Goal: Task Accomplishment & Management: Manage account settings

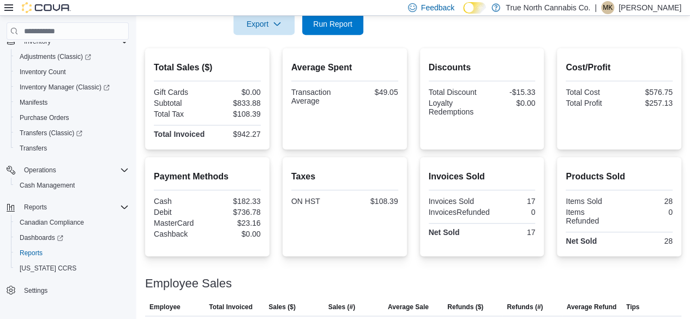
scroll to position [215, 0]
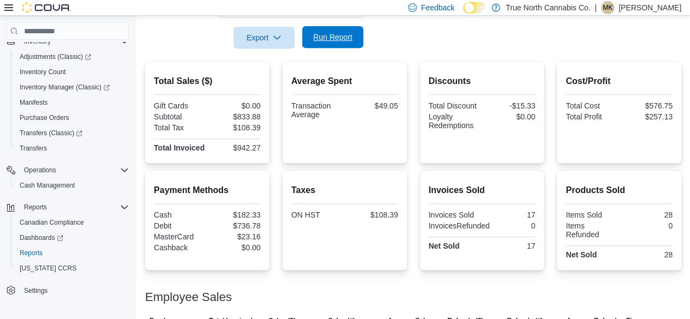
click at [339, 37] on span "Run Report" at bounding box center [332, 37] width 39 height 11
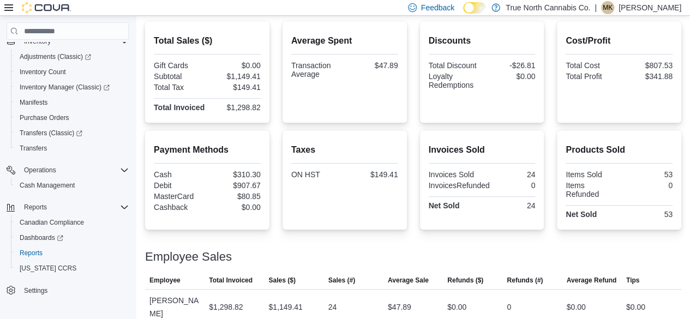
scroll to position [0, 0]
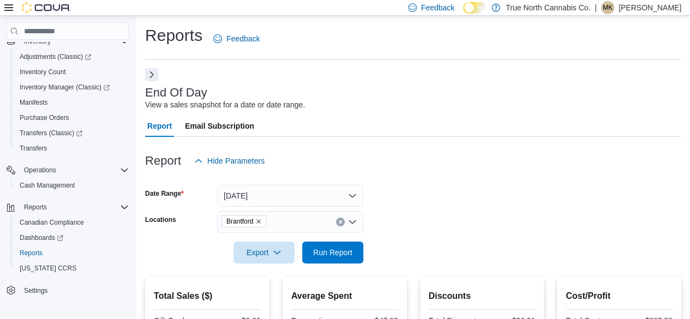
click at [153, 72] on button "Next" at bounding box center [151, 74] width 13 height 13
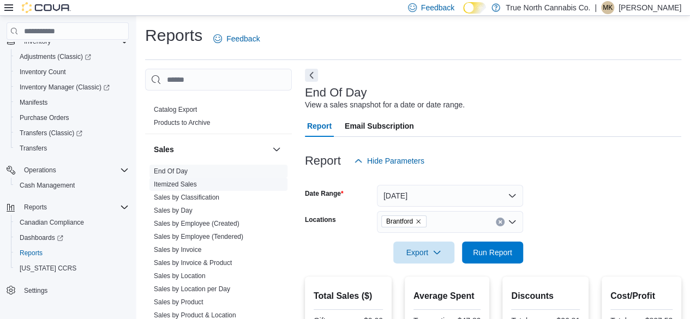
scroll to position [764, 0]
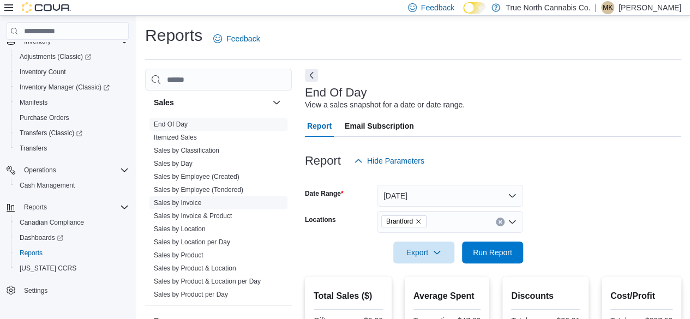
click at [191, 199] on link "Sales by Invoice" at bounding box center [177, 203] width 47 height 8
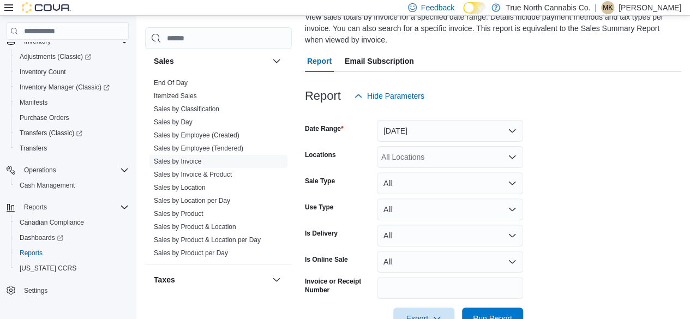
scroll to position [120, 0]
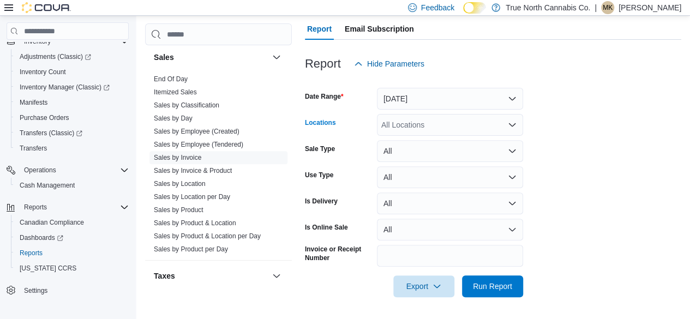
click at [417, 125] on div "All Locations" at bounding box center [450, 125] width 146 height 22
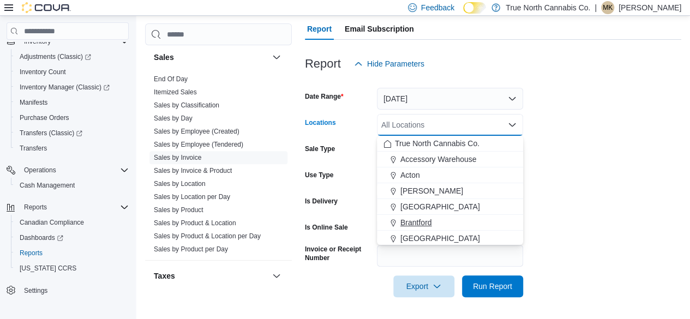
click at [422, 225] on span "Brantford" at bounding box center [416, 222] width 32 height 11
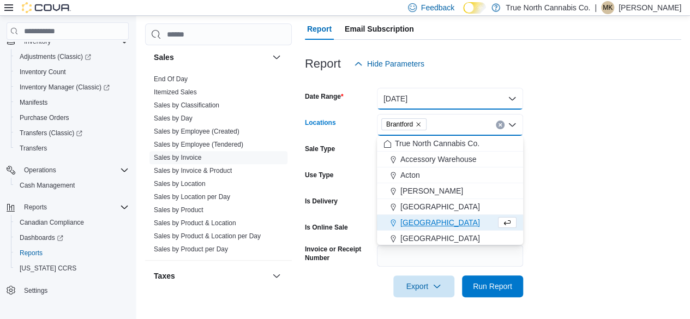
click at [418, 100] on button "Yesterday" at bounding box center [450, 99] width 146 height 22
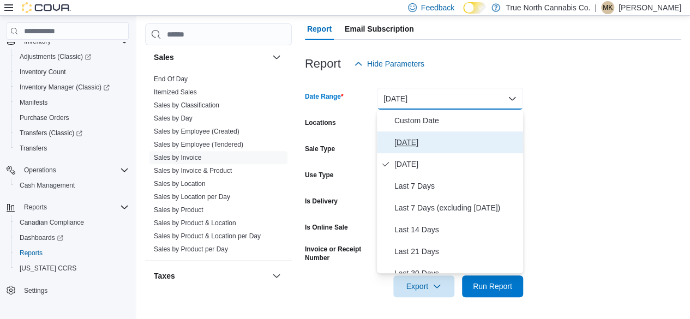
click at [420, 142] on span "Today" at bounding box center [456, 142] width 124 height 13
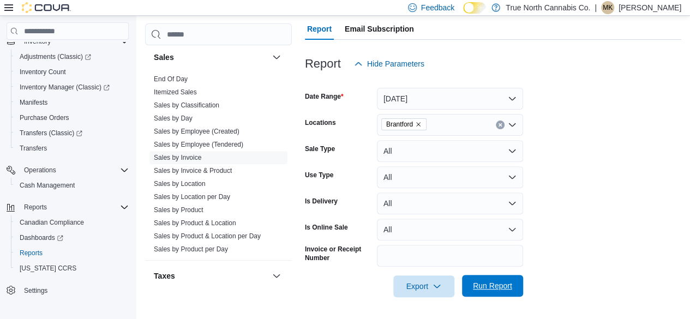
click at [502, 286] on span "Run Report" at bounding box center [492, 285] width 39 height 11
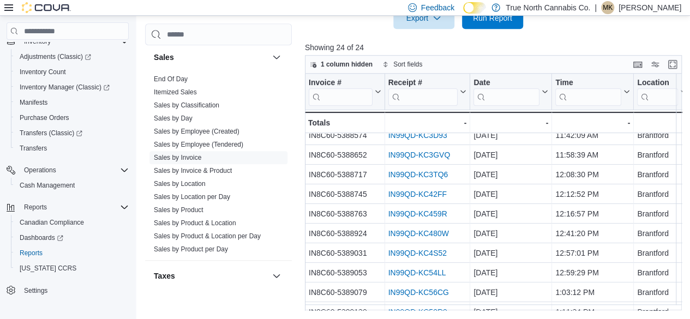
scroll to position [273, 0]
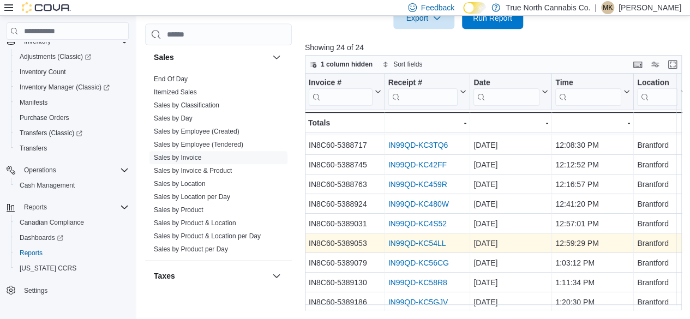
click at [394, 246] on link "IN99QD-KC54LL" at bounding box center [417, 243] width 58 height 9
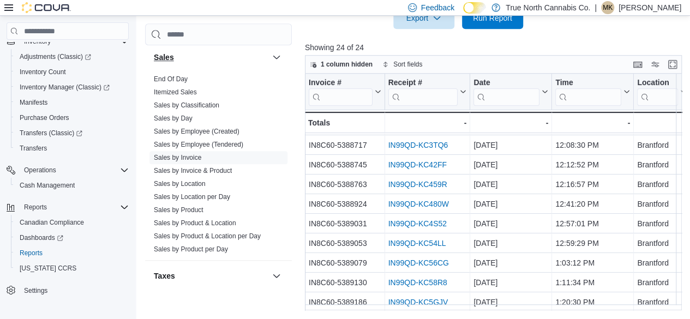
click at [175, 75] on link "End Of Day" at bounding box center [171, 79] width 34 height 8
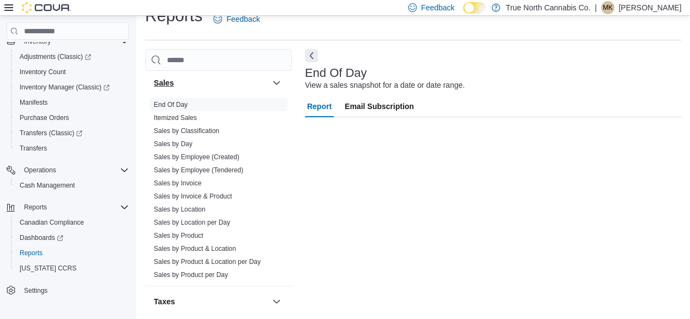
scroll to position [20, 0]
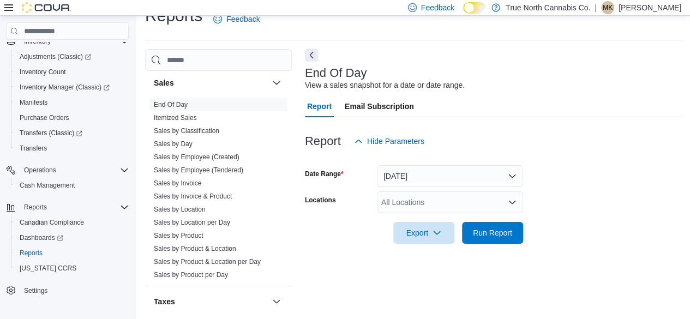
click at [310, 56] on button "Next" at bounding box center [311, 55] width 13 height 13
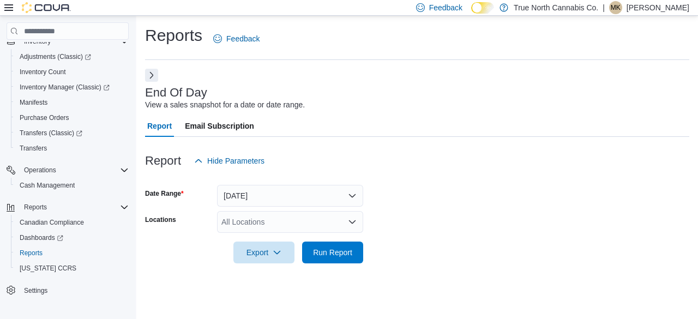
click at [238, 219] on div "All Locations" at bounding box center [290, 222] width 146 height 22
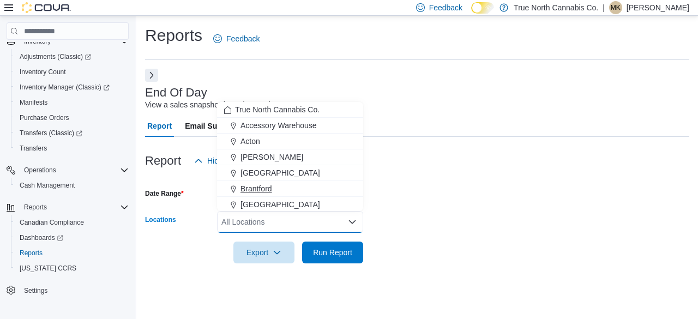
click at [255, 188] on span "Brantford" at bounding box center [257, 188] width 32 height 11
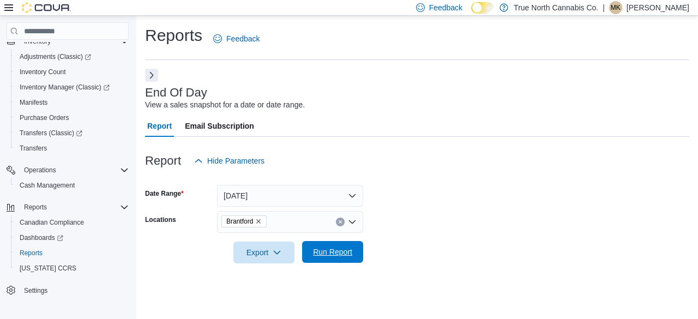
click at [328, 252] on span "Run Report" at bounding box center [332, 252] width 39 height 11
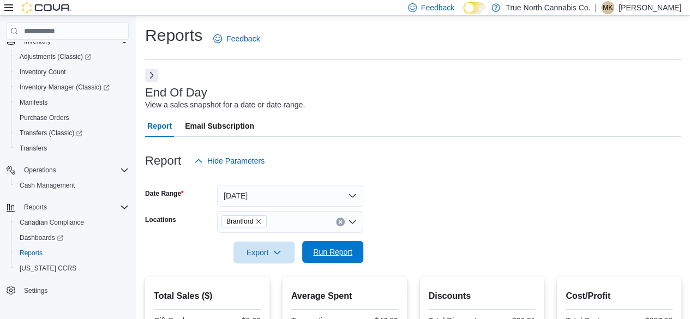
click at [333, 255] on span "Run Report" at bounding box center [332, 252] width 39 height 11
click at [346, 243] on span "Run Report" at bounding box center [333, 252] width 48 height 22
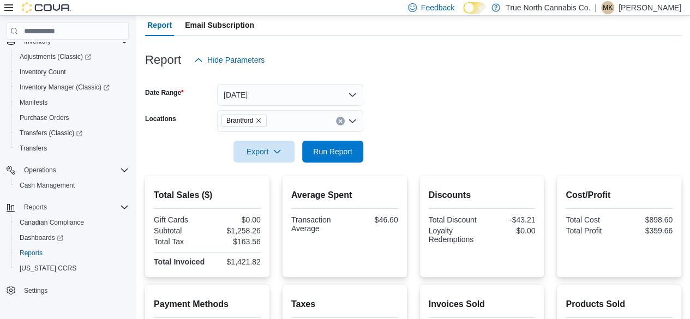
scroll to position [55, 0]
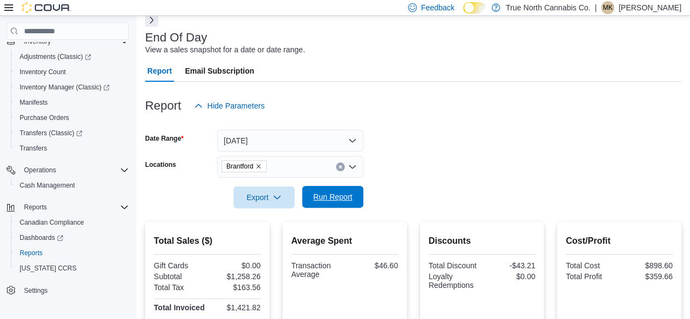
click at [348, 194] on span "Run Report" at bounding box center [332, 196] width 39 height 11
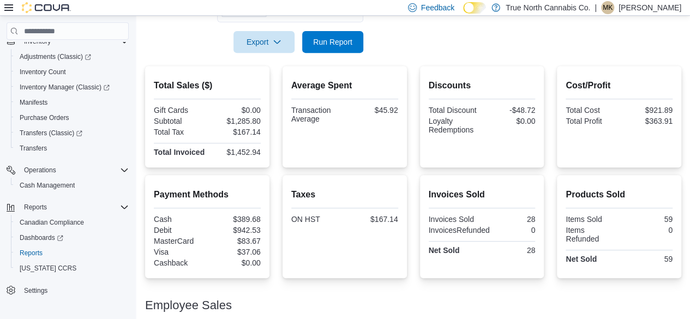
scroll to position [110, 0]
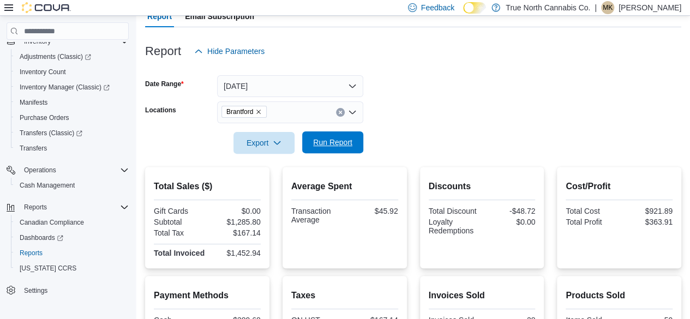
click at [323, 141] on span "Run Report" at bounding box center [332, 142] width 39 height 11
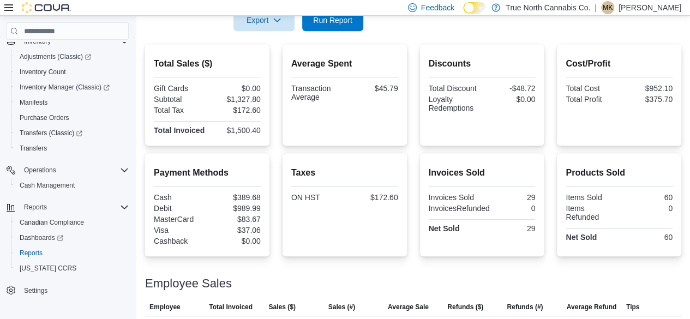
scroll to position [273, 0]
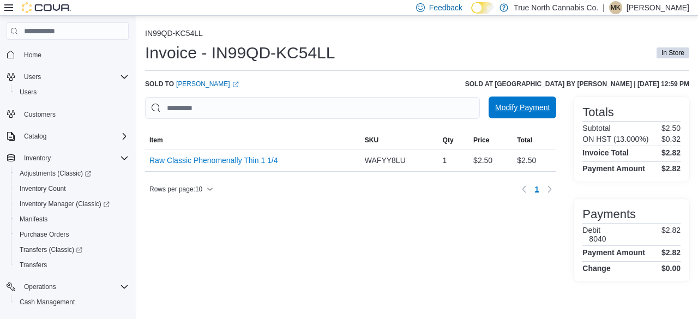
click at [515, 109] on span "Modify Payment" at bounding box center [522, 107] width 55 height 11
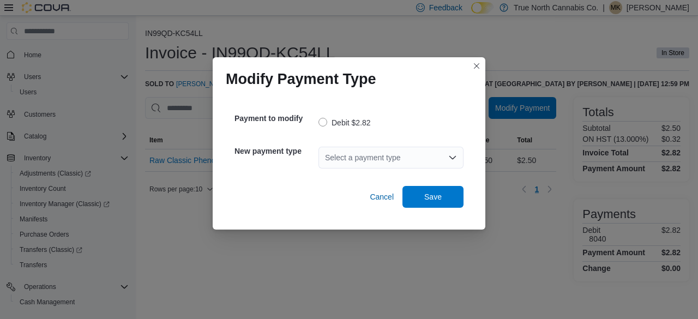
click at [375, 157] on div "Select a payment type" at bounding box center [390, 158] width 145 height 22
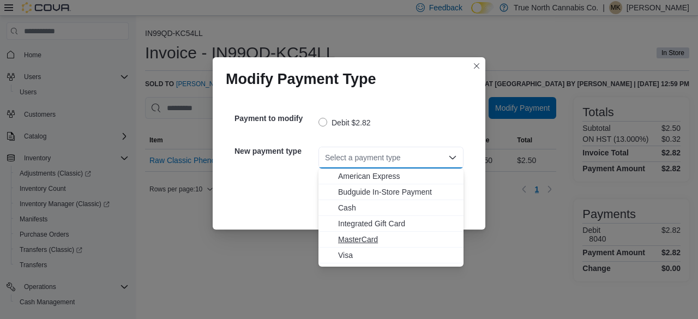
click at [362, 235] on span "MasterCard" at bounding box center [397, 239] width 119 height 11
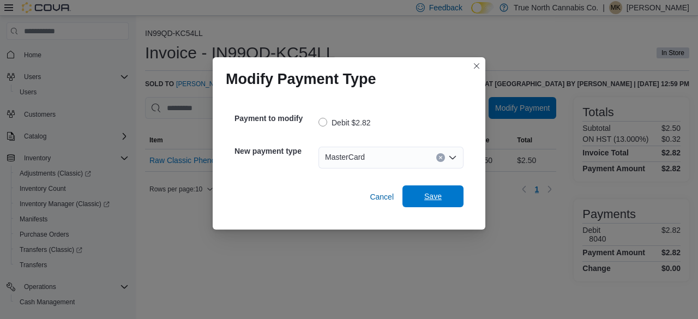
click at [426, 198] on span "Save" at bounding box center [432, 196] width 17 height 11
